Goal: Navigation & Orientation: Find specific page/section

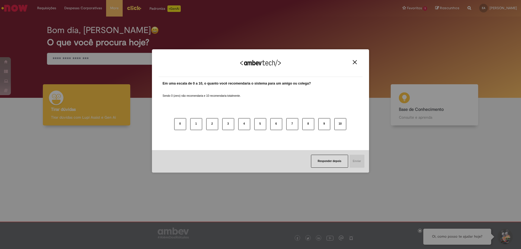
click at [355, 61] on img "Close" at bounding box center [355, 62] width 4 height 4
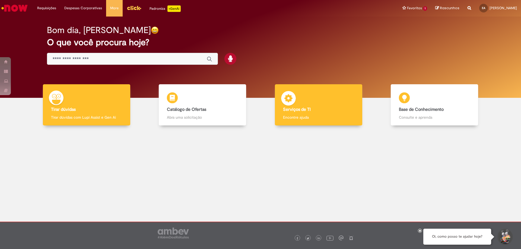
click at [296, 111] on b "Serviços de TI" at bounding box center [297, 109] width 28 height 5
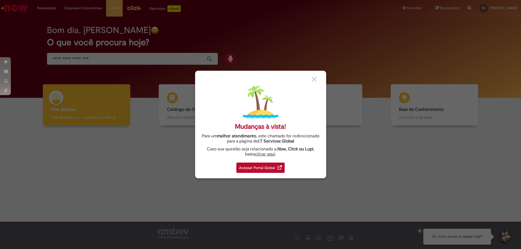
click at [257, 168] on div "Acessar Portal Global" at bounding box center [260, 168] width 48 height 10
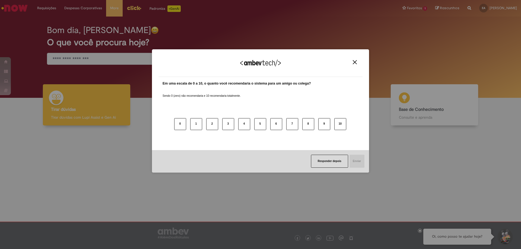
click at [354, 62] on img "Close" at bounding box center [355, 62] width 4 height 4
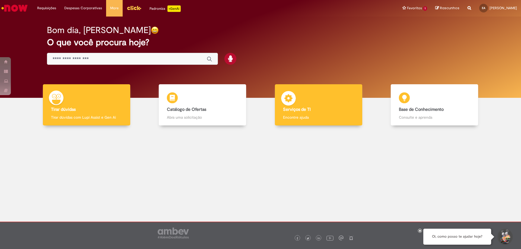
click at [296, 109] on b "Serviços de TI" at bounding box center [297, 109] width 28 height 5
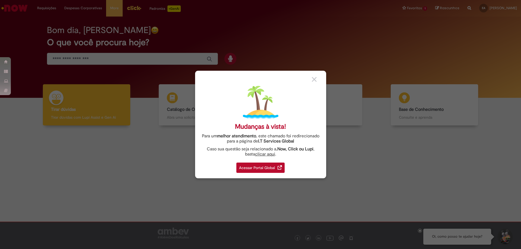
click at [254, 167] on div "Acessar Portal Global" at bounding box center [260, 168] width 48 height 10
